Goal: Information Seeking & Learning: Understand process/instructions

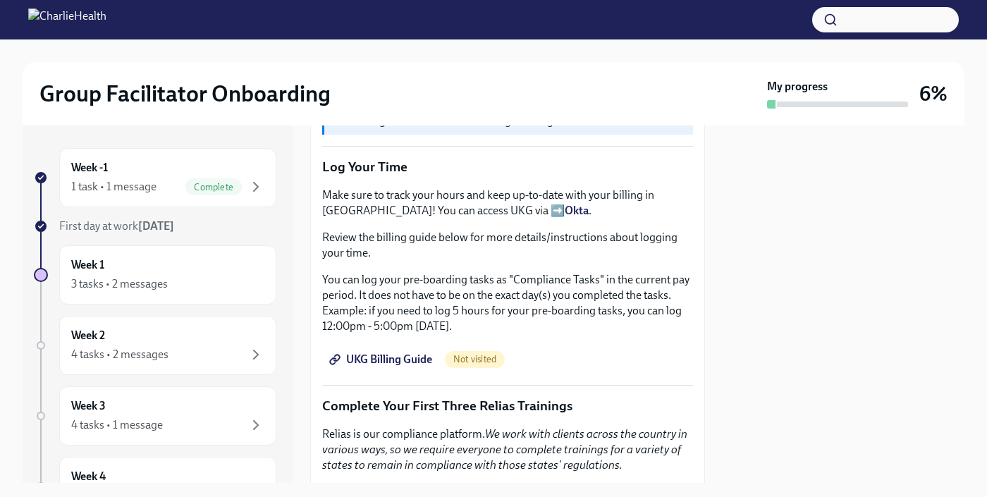
scroll to position [1196, 0]
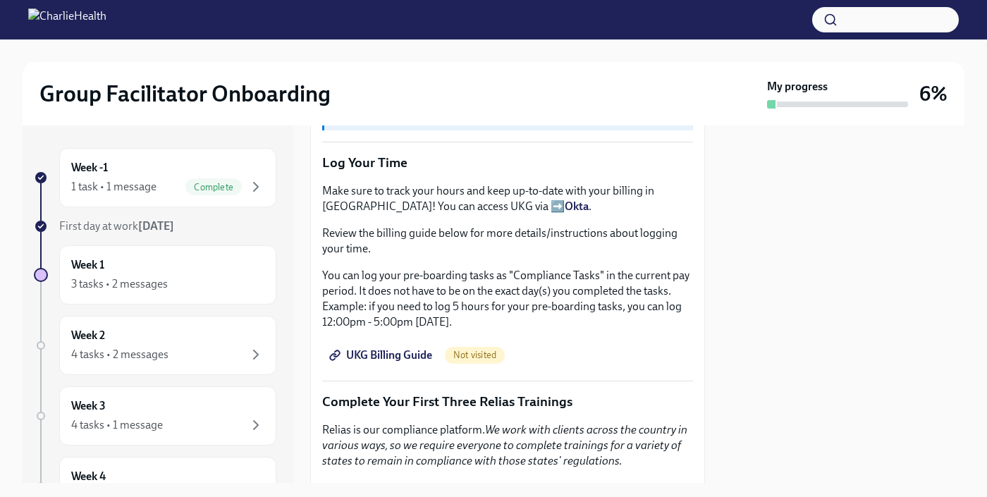
click at [420, 362] on span "UKG Billing Guide" at bounding box center [382, 355] width 100 height 14
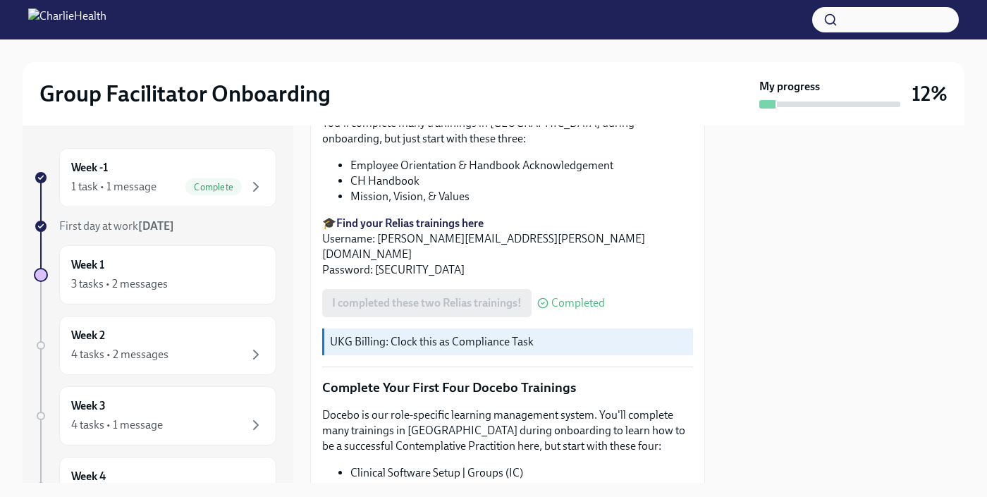
scroll to position [1569, 0]
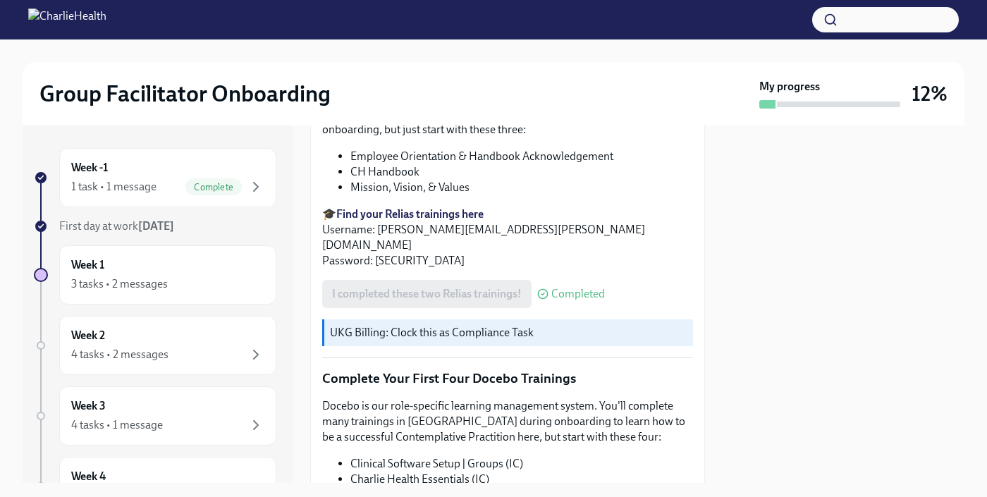
click at [434, 221] on strong "Find your Relias trainings here" at bounding box center [409, 213] width 147 height 13
drag, startPoint x: 551, startPoint y: 254, endPoint x: 379, endPoint y: 257, distance: 172.0
click at [378, 258] on p "🎓 Find your Relias trainings here Username: [PERSON_NAME][EMAIL_ADDRESS][PERSON…" at bounding box center [507, 238] width 371 height 62
copy p "[PERSON_NAME][EMAIL_ADDRESS][PERSON_NAME][DOMAIN_NAME]"
drag, startPoint x: 411, startPoint y: 271, endPoint x: 374, endPoint y: 275, distance: 37.5
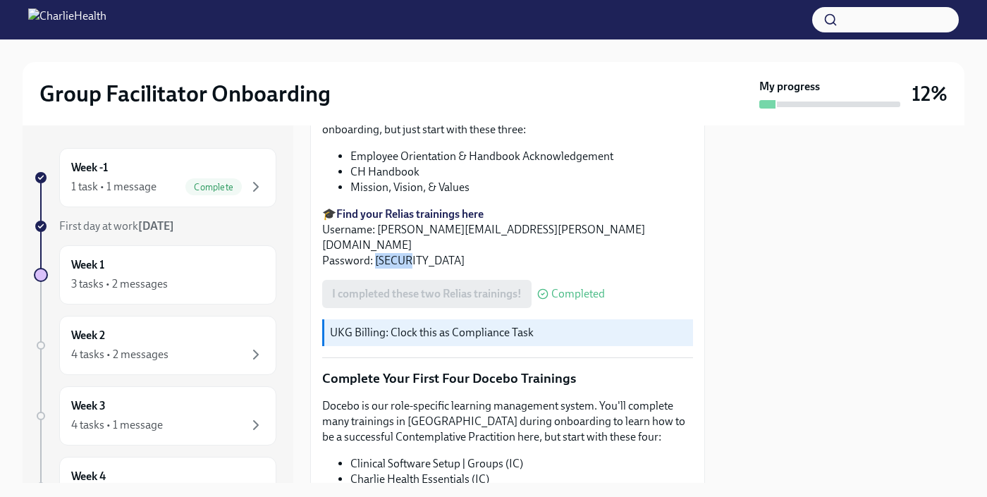
click at [374, 269] on p "🎓 Find your Relias trainings here Username: [PERSON_NAME][EMAIL_ADDRESS][PERSON…" at bounding box center [507, 238] width 371 height 62
copy p "ch1234"
click at [677, 244] on p "🎓 Find your Relias trainings here Username: [PERSON_NAME][EMAIL_ADDRESS][PERSON…" at bounding box center [507, 238] width 371 height 62
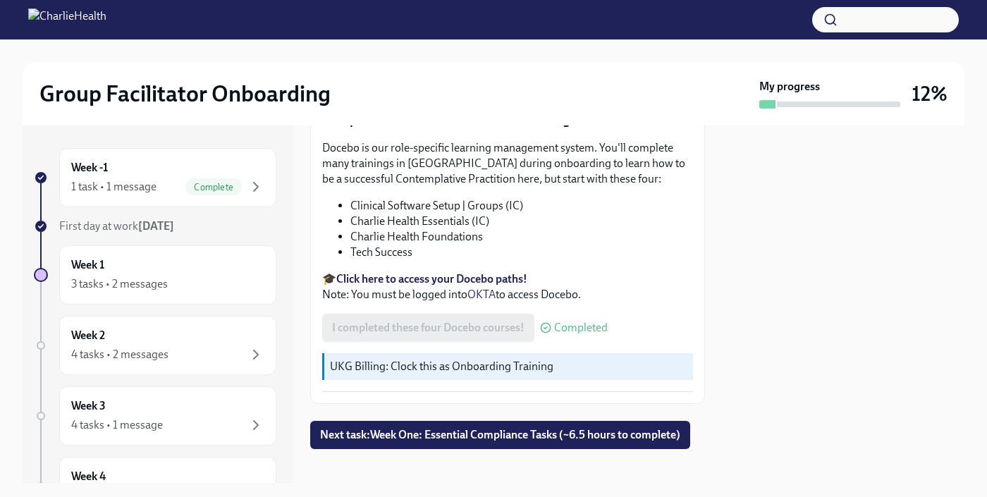
scroll to position [1858, 0]
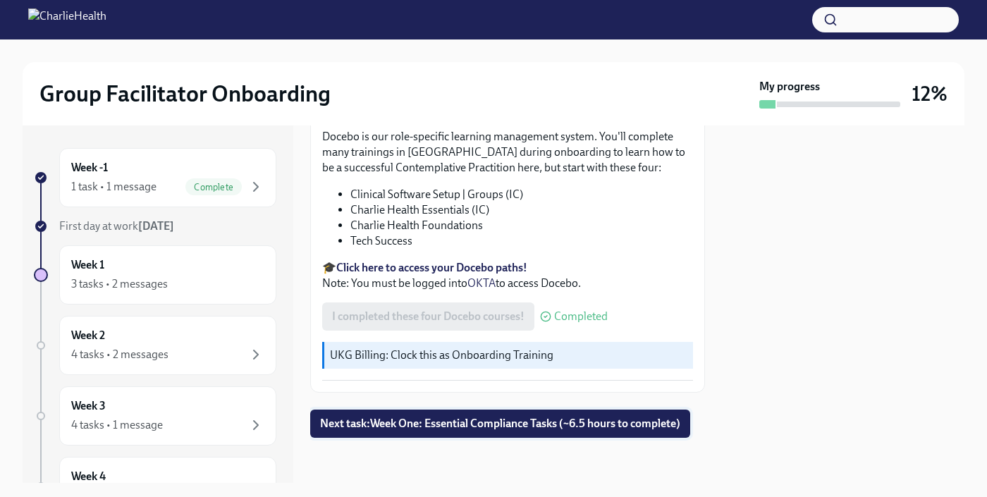
click at [560, 421] on button "Next task : Week One: Essential Compliance Tasks (~6.5 hours to complete)" at bounding box center [500, 424] width 380 height 28
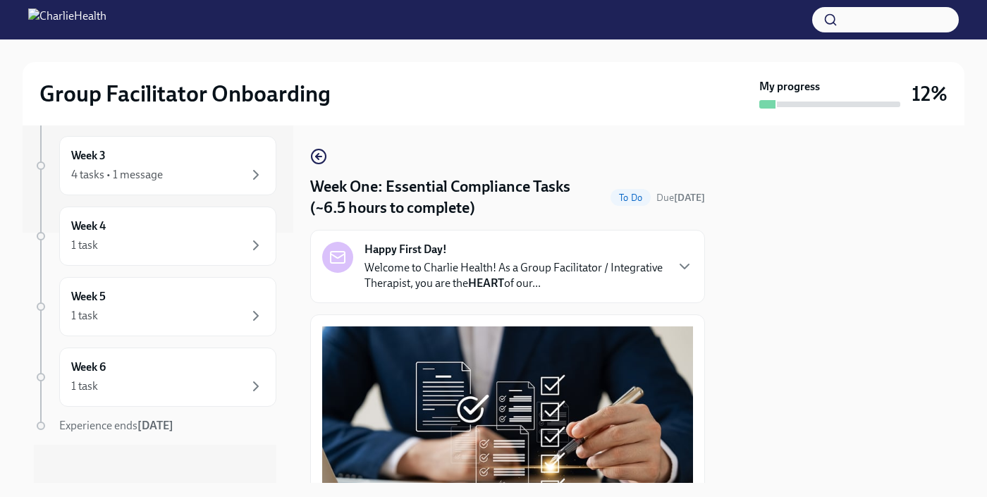
scroll to position [257, 0]
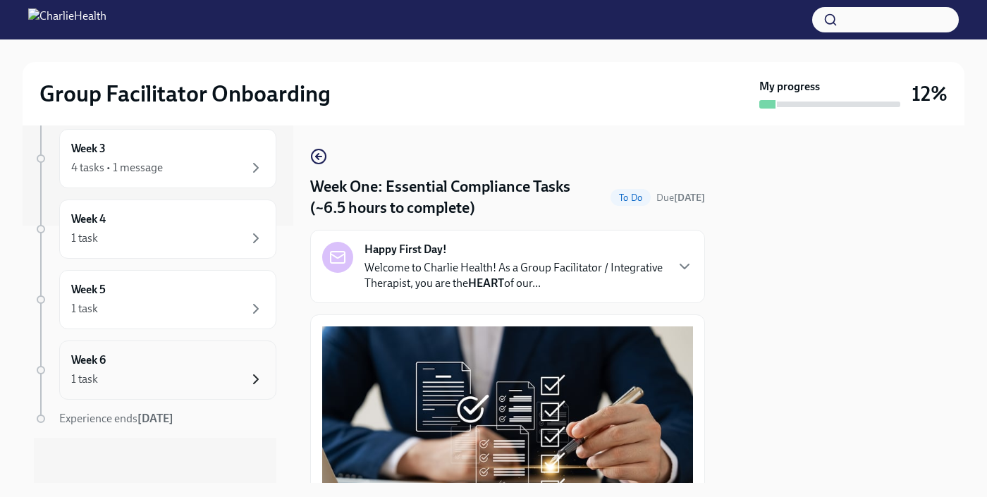
click at [254, 375] on icon "button" at bounding box center [256, 379] width 4 height 8
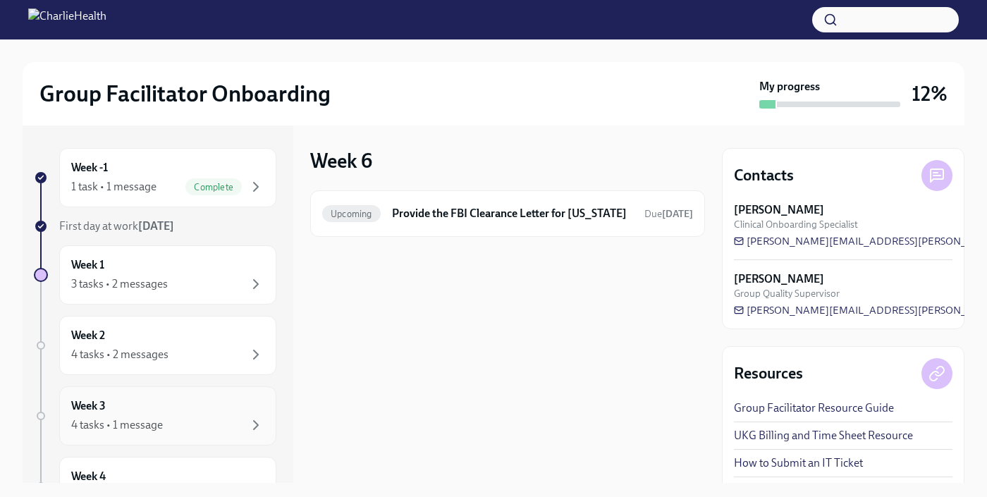
click at [226, 398] on div "Week 3 4 tasks • 1 message" at bounding box center [167, 415] width 193 height 35
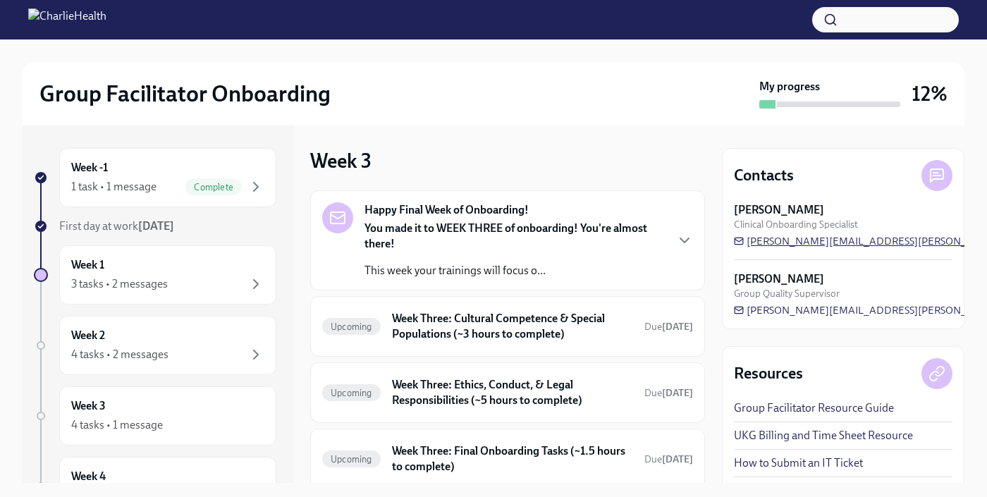
drag, startPoint x: 926, startPoint y: 239, endPoint x: 763, endPoint y: 246, distance: 163.7
click at [762, 246] on div "[PERSON_NAME] Clinical Onboarding Specialist [PERSON_NAME][EMAIL_ADDRESS][PERSO…" at bounding box center [843, 225] width 219 height 46
click at [771, 241] on span "[PERSON_NAME][EMAIL_ADDRESS][PERSON_NAME][DOMAIN_NAME]" at bounding box center [910, 241] width 352 height 14
drag, startPoint x: 933, startPoint y: 236, endPoint x: 775, endPoint y: 247, distance: 159.0
click at [775, 247] on div "[PERSON_NAME] Clinical Onboarding Specialist [PERSON_NAME][EMAIL_ADDRESS][PERSO…" at bounding box center [843, 225] width 219 height 46
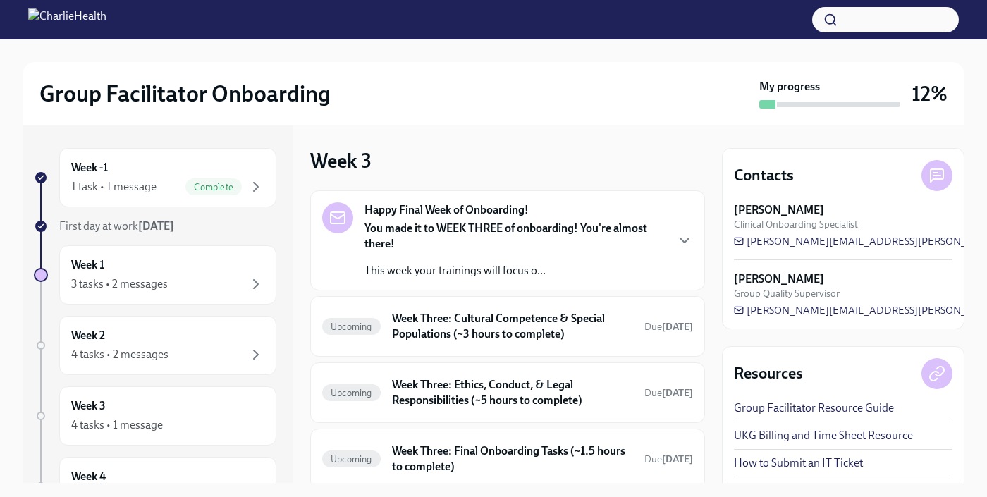
click at [793, 192] on div "Contacts [PERSON_NAME] Clinical Onboarding Specialist [PERSON_NAME][EMAIL_ADDRE…" at bounding box center [843, 238] width 242 height 181
click at [262, 54] on div at bounding box center [494, 50] width 942 height 23
click at [100, 176] on div "Week -1 1 task • 1 message Complete" at bounding box center [167, 177] width 193 height 35
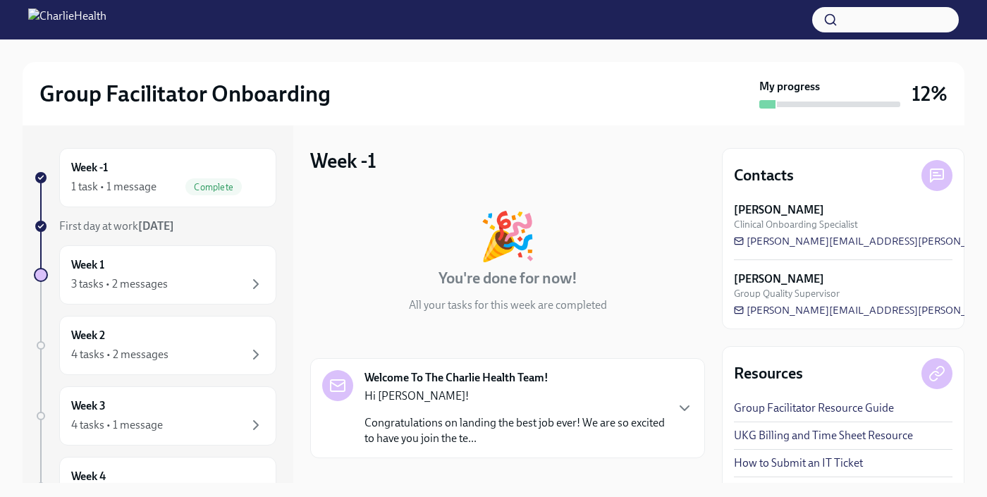
scroll to position [122, 0]
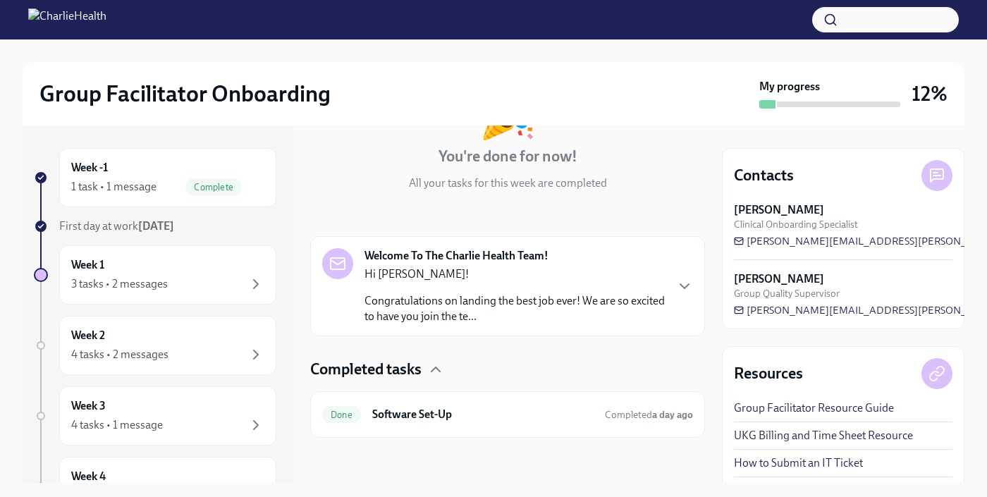
click at [174, 226] on strong "[DATE]" at bounding box center [156, 225] width 36 height 13
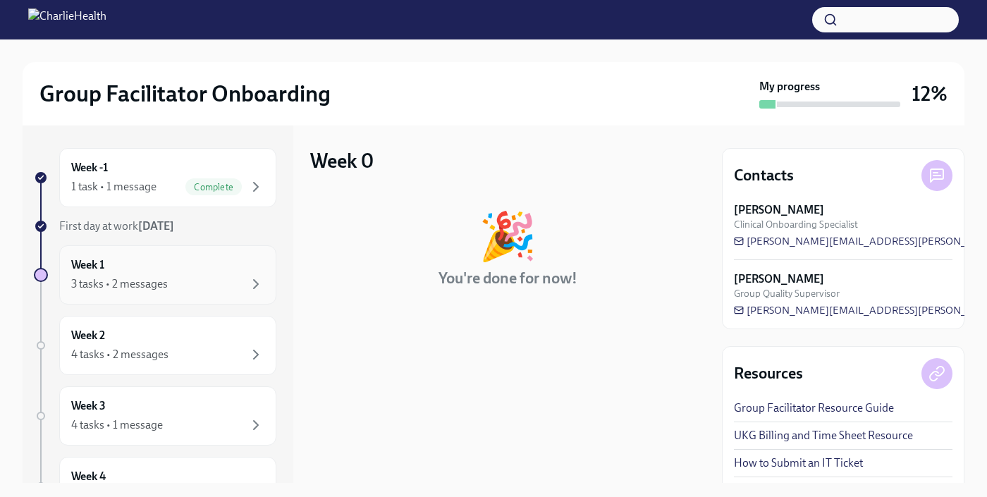
click at [150, 270] on div "Week 1 3 tasks • 2 messages" at bounding box center [167, 274] width 193 height 35
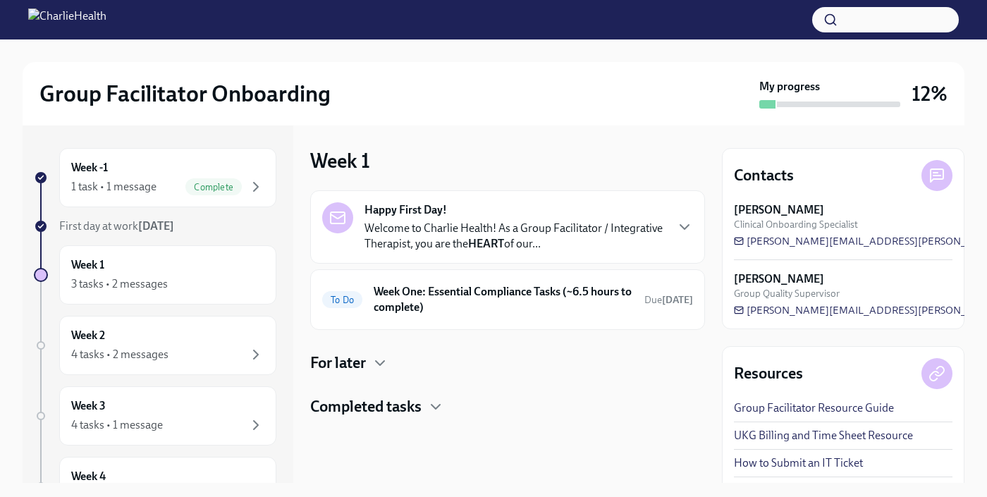
click at [464, 228] on p "Welcome to Charlie Health! As a Group Facilitator / Integrative Therapist, you …" at bounding box center [514, 236] width 300 height 31
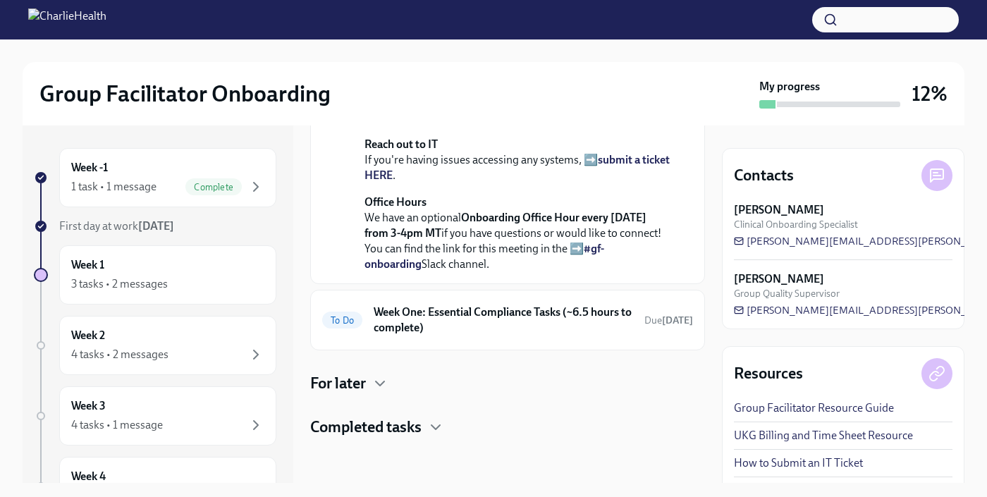
scroll to position [582, 0]
click at [596, 333] on h6 "Week One: Essential Compliance Tasks (~6.5 hours to complete)" at bounding box center [503, 320] width 259 height 31
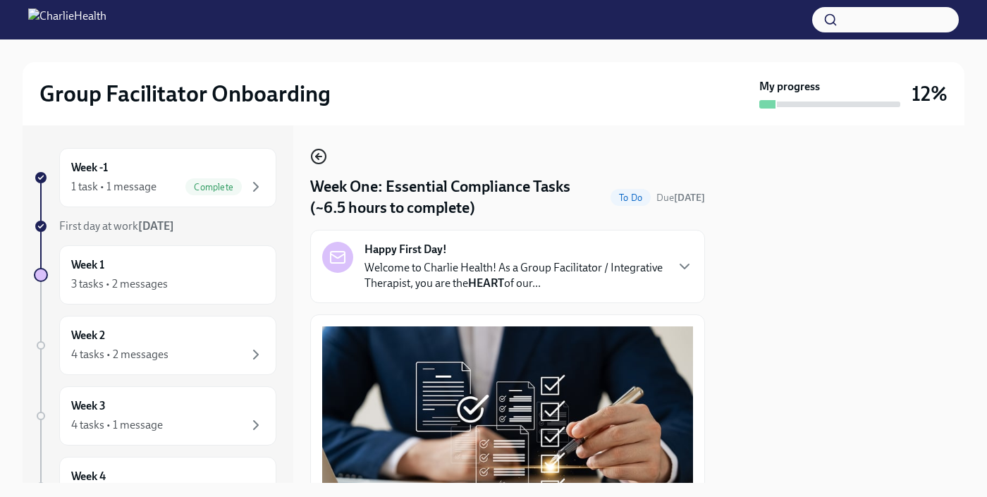
click at [316, 155] on icon "button" at bounding box center [318, 156] width 17 height 17
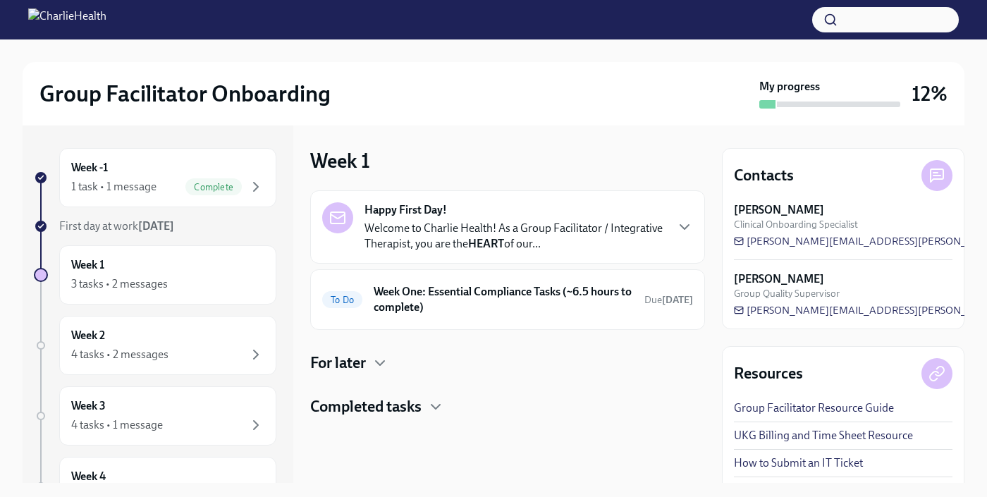
click at [379, 392] on div "Happy First Day! Welcome to Charlie Health! As a Group Facilitator / Integrativ…" at bounding box center [507, 303] width 395 height 227
click at [378, 396] on h4 "Completed tasks" at bounding box center [365, 406] width 111 height 21
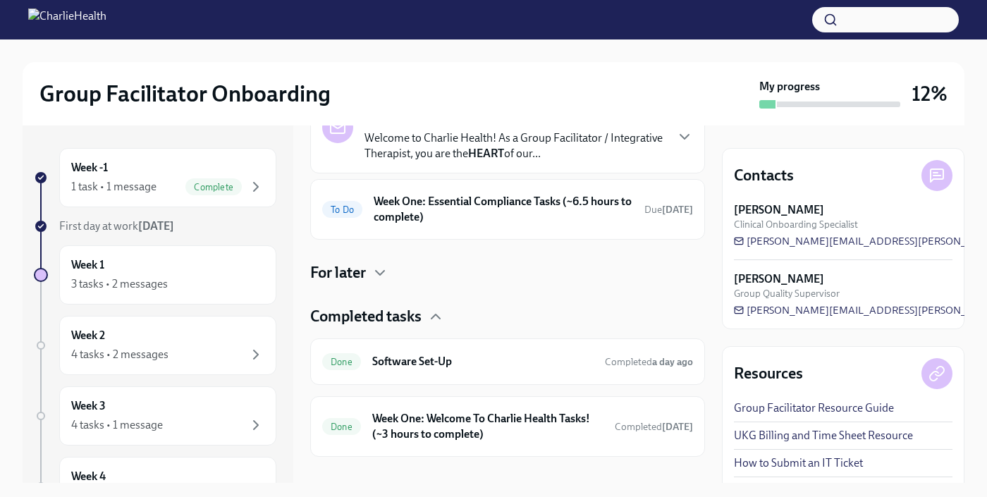
scroll to position [109, 0]
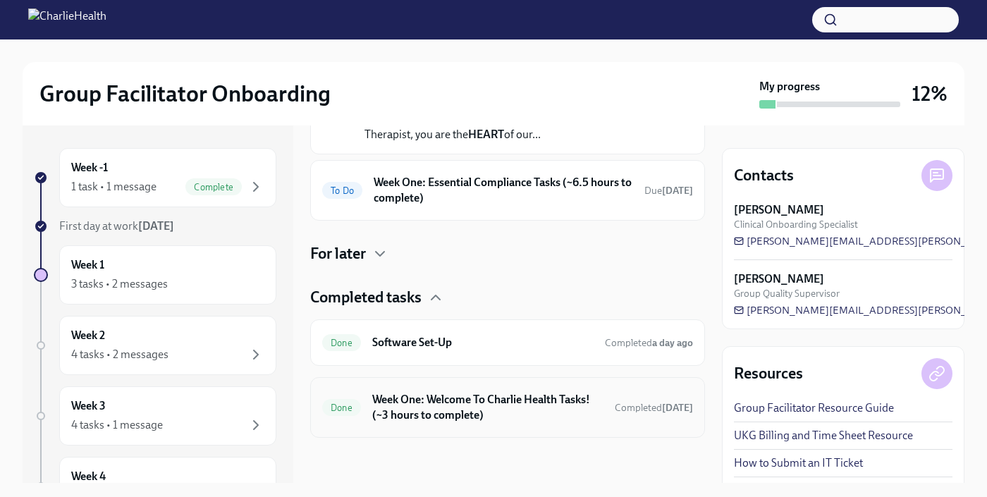
click at [531, 411] on h6 "Week One: Welcome To Charlie Health Tasks! (~3 hours to complete)" at bounding box center [487, 407] width 231 height 31
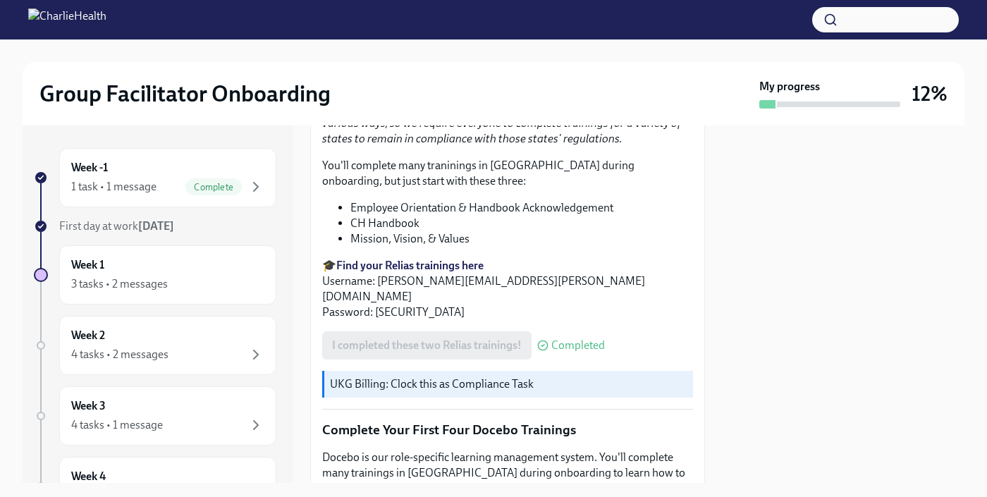
scroll to position [1522, 0]
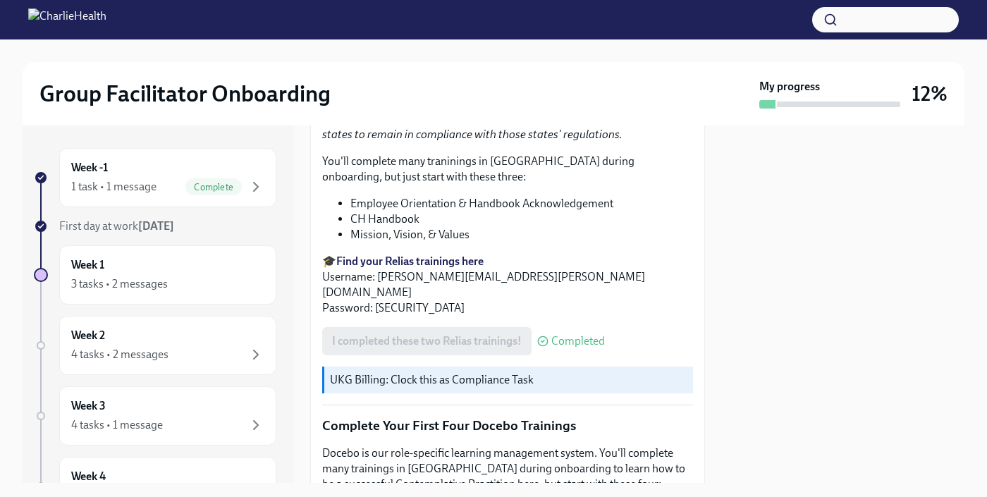
click at [425, 268] on strong "Find your Relias trainings here" at bounding box center [409, 260] width 147 height 13
drag, startPoint x: 561, startPoint y: 300, endPoint x: 378, endPoint y: 297, distance: 183.3
click at [378, 297] on p "🎓 Find your Relias trainings here Username: [PERSON_NAME][EMAIL_ADDRESS][PERSON…" at bounding box center [507, 285] width 371 height 62
copy p "[PERSON_NAME][EMAIL_ADDRESS][PERSON_NAME][DOMAIN_NAME]"
drag, startPoint x: 412, startPoint y: 317, endPoint x: 376, endPoint y: 320, distance: 36.1
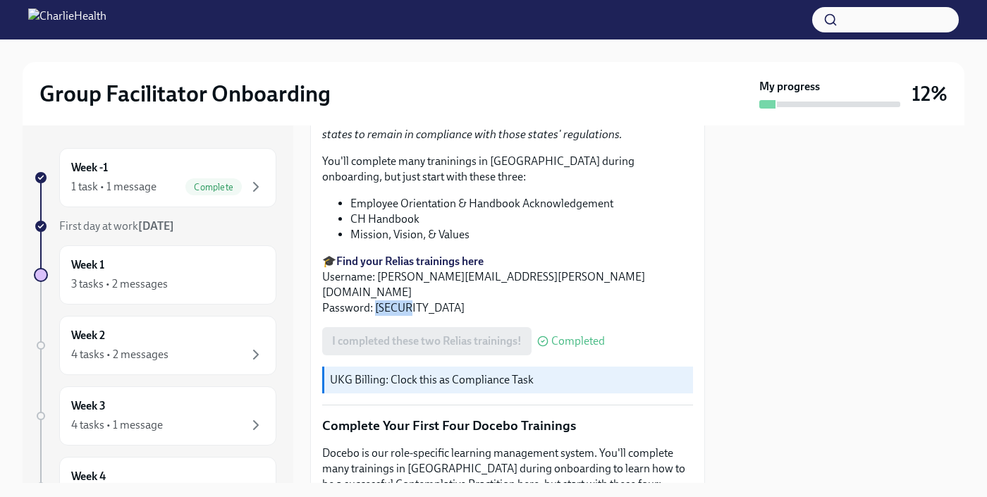
click at [375, 316] on p "🎓 Find your Relias trainings here Username: [PERSON_NAME][EMAIL_ADDRESS][PERSON…" at bounding box center [507, 285] width 371 height 62
copy p "ch1234"
click at [655, 242] on li "Mission, Vision, & Values" at bounding box center [521, 235] width 343 height 16
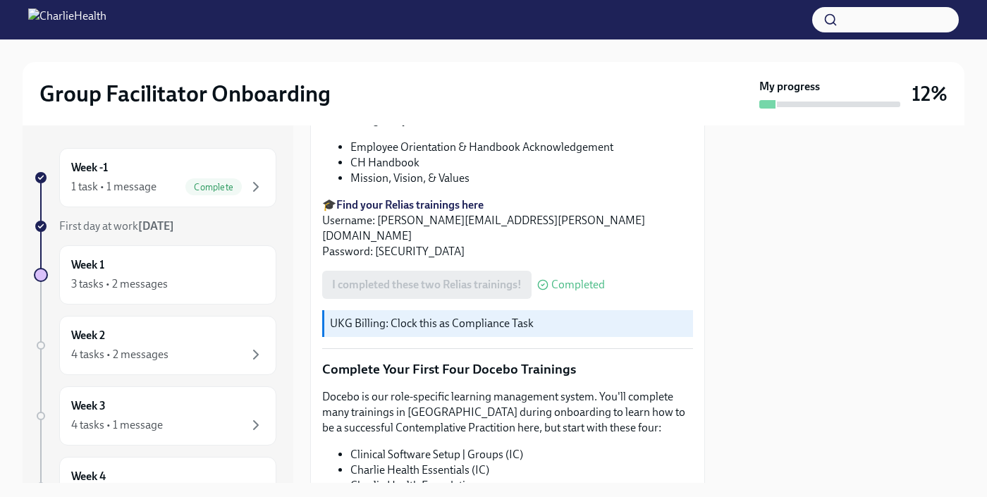
scroll to position [1858, 0]
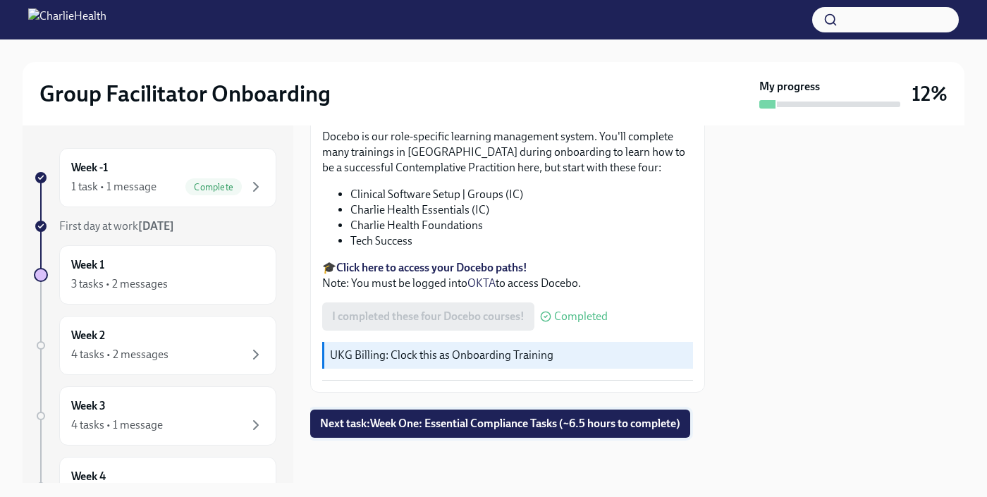
click at [646, 419] on span "Next task : Week One: Essential Compliance Tasks (~6.5 hours to complete)" at bounding box center [500, 424] width 360 height 14
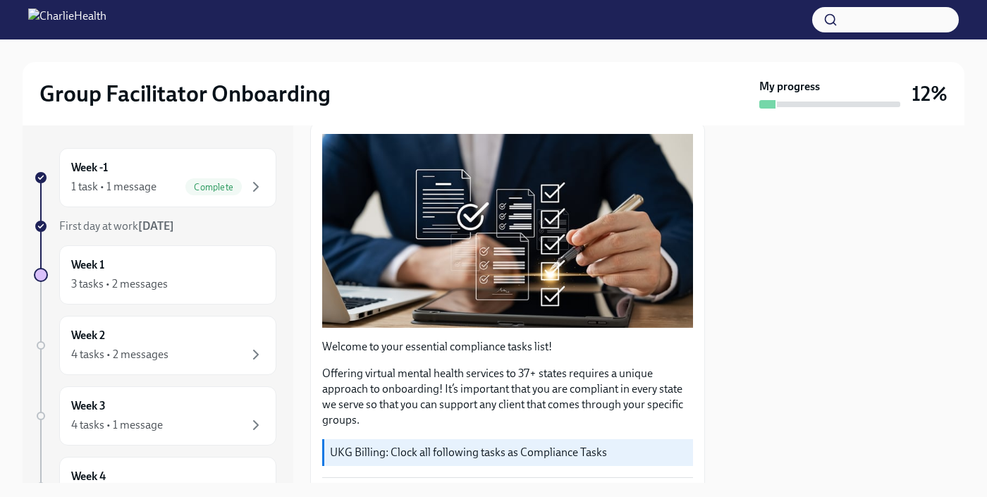
scroll to position [120, 0]
